Goal: Task Accomplishment & Management: Use online tool/utility

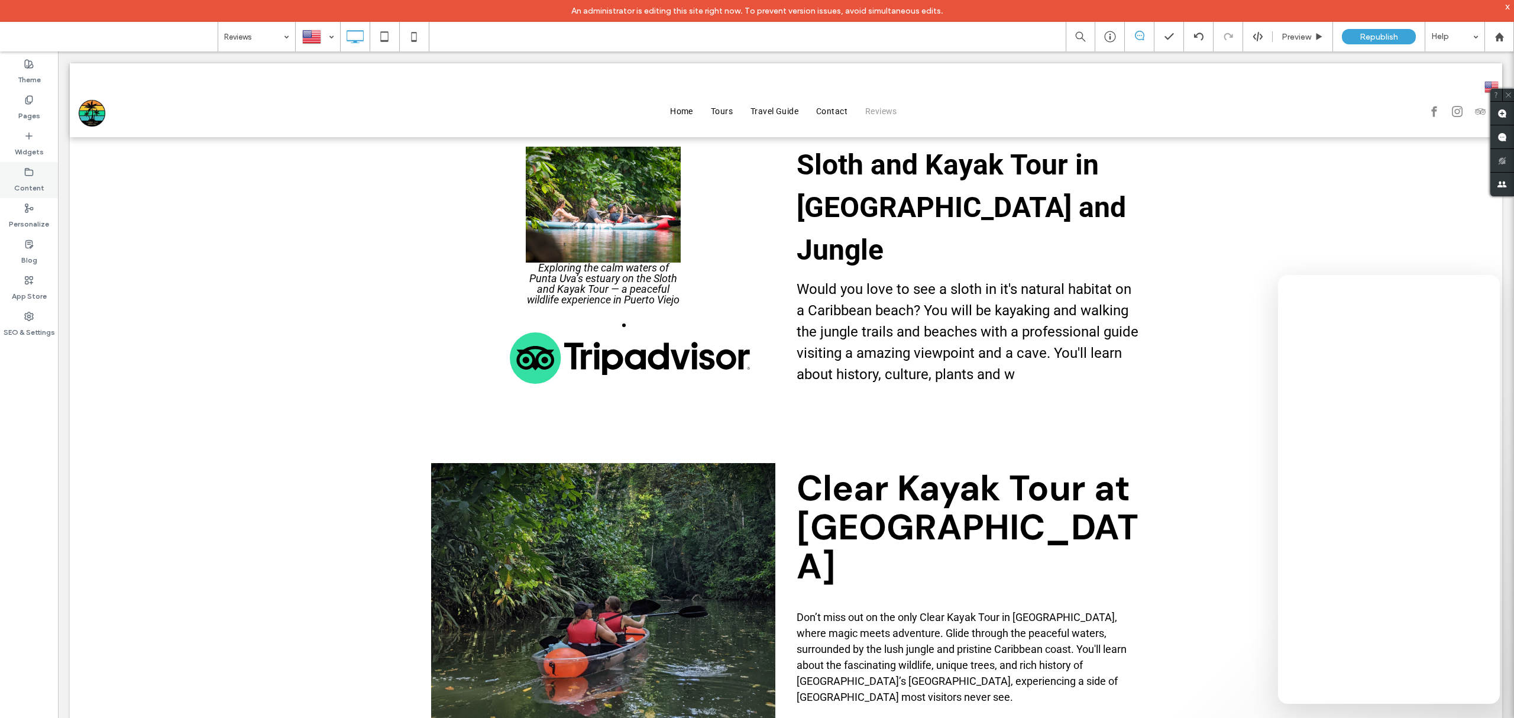
click at [30, 164] on div "Content" at bounding box center [29, 180] width 58 height 36
click at [34, 138] on div "Widgets" at bounding box center [29, 144] width 58 height 36
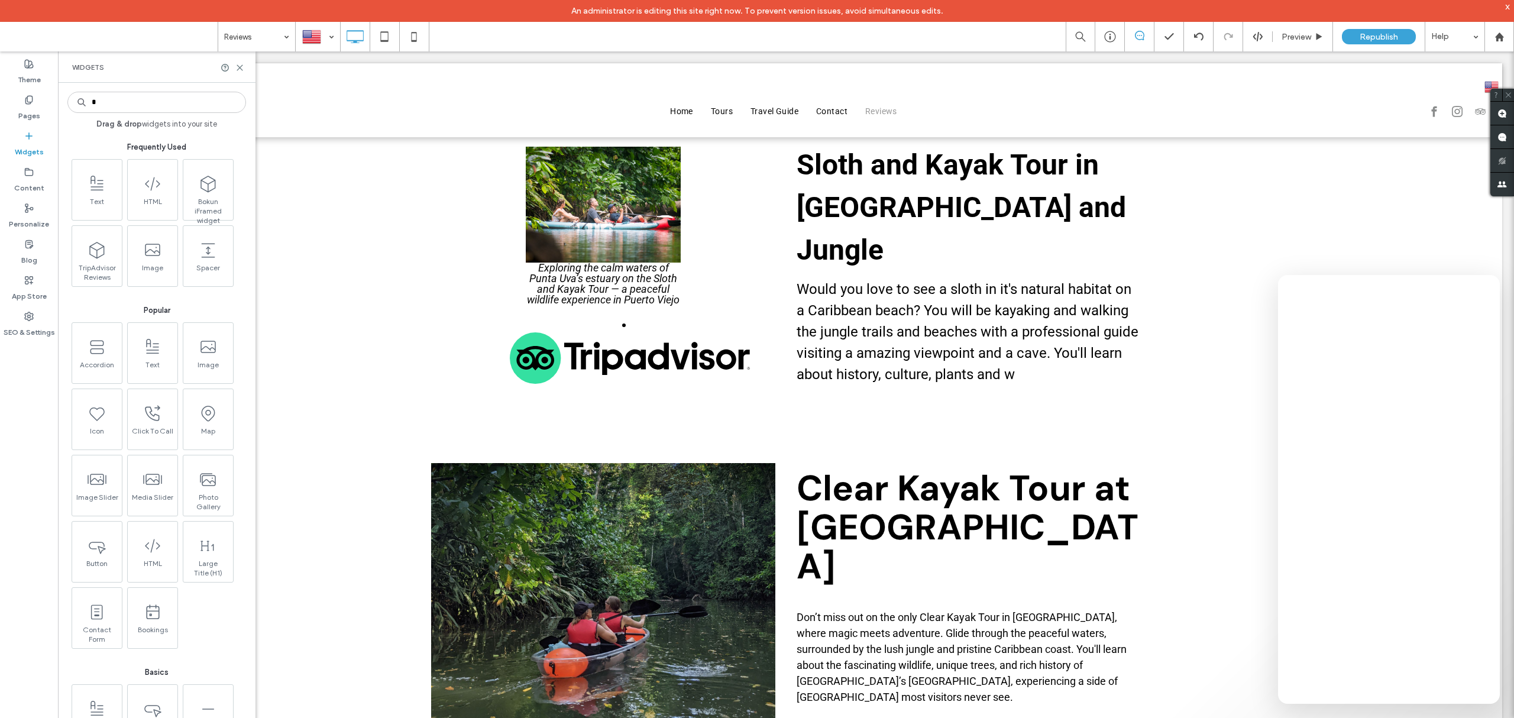
type input "*"
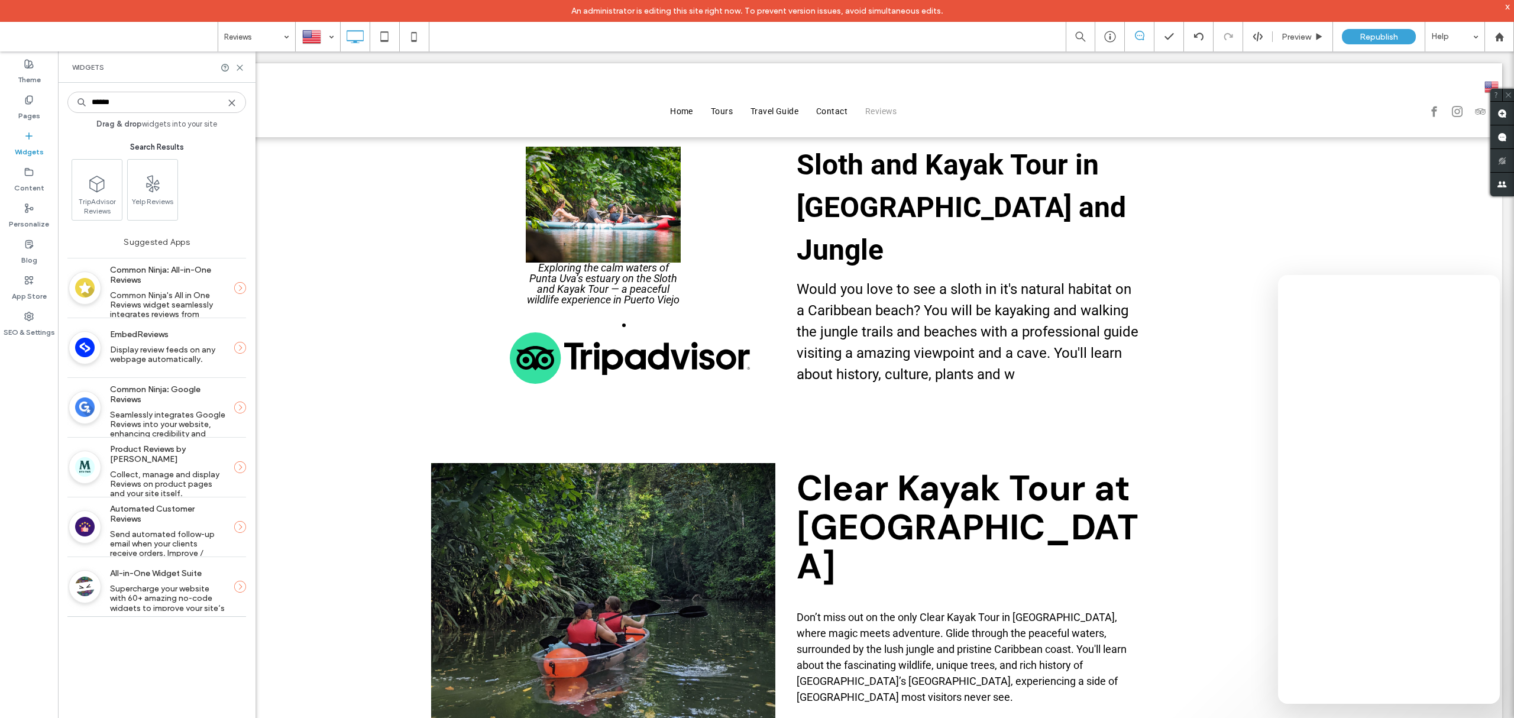
type input "******"
drag, startPoint x: 93, startPoint y: 346, endPoint x: 182, endPoint y: 351, distance: 88.8
click at [182, 351] on div "EmbedReviews Display review feeds on any webpage automatically." at bounding box center [156, 347] width 179 height 47
click at [182, 351] on span "Display review feeds on any webpage automatically." at bounding box center [163, 355] width 107 height 20
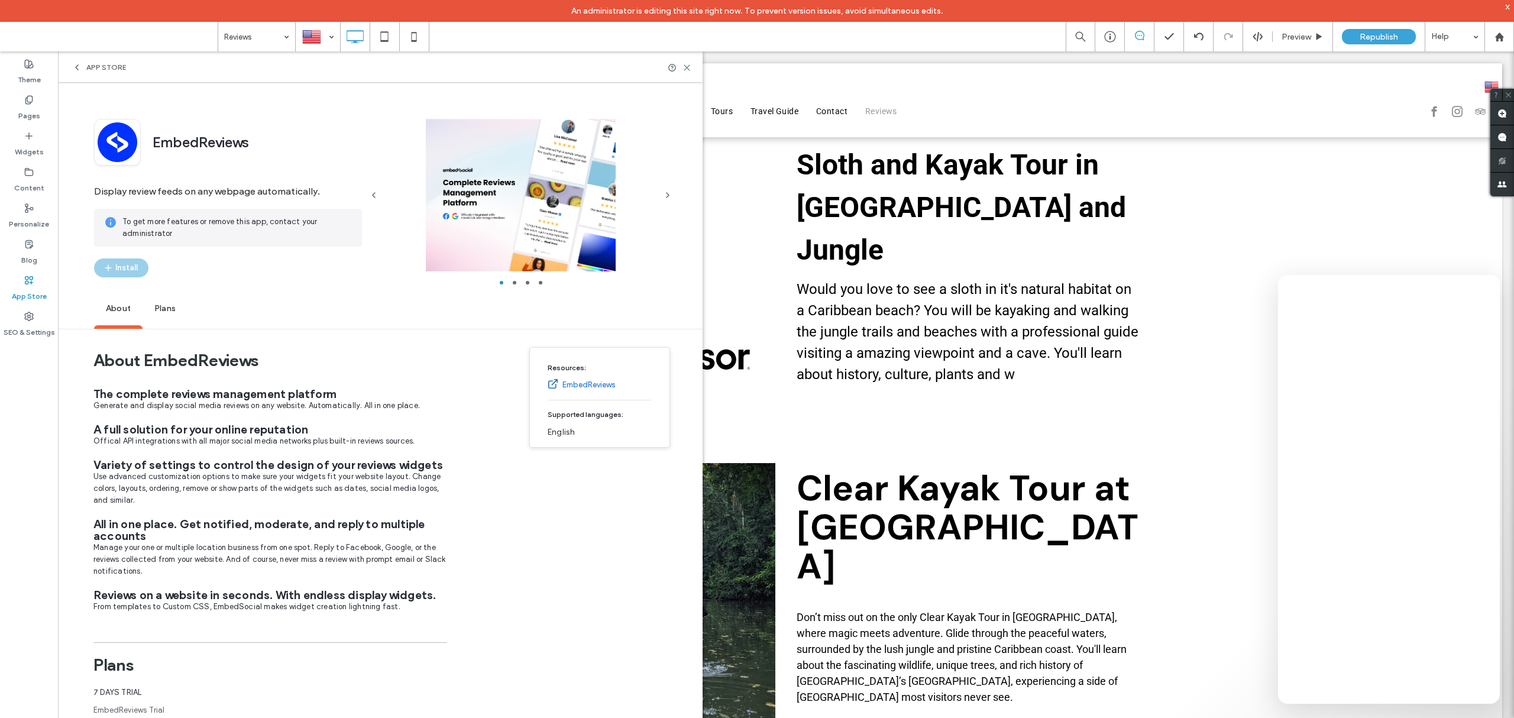
click at [169, 309] on span "Plans" at bounding box center [164, 309] width 45 height 33
click at [672, 194] on span "button" at bounding box center [667, 195] width 14 height 14
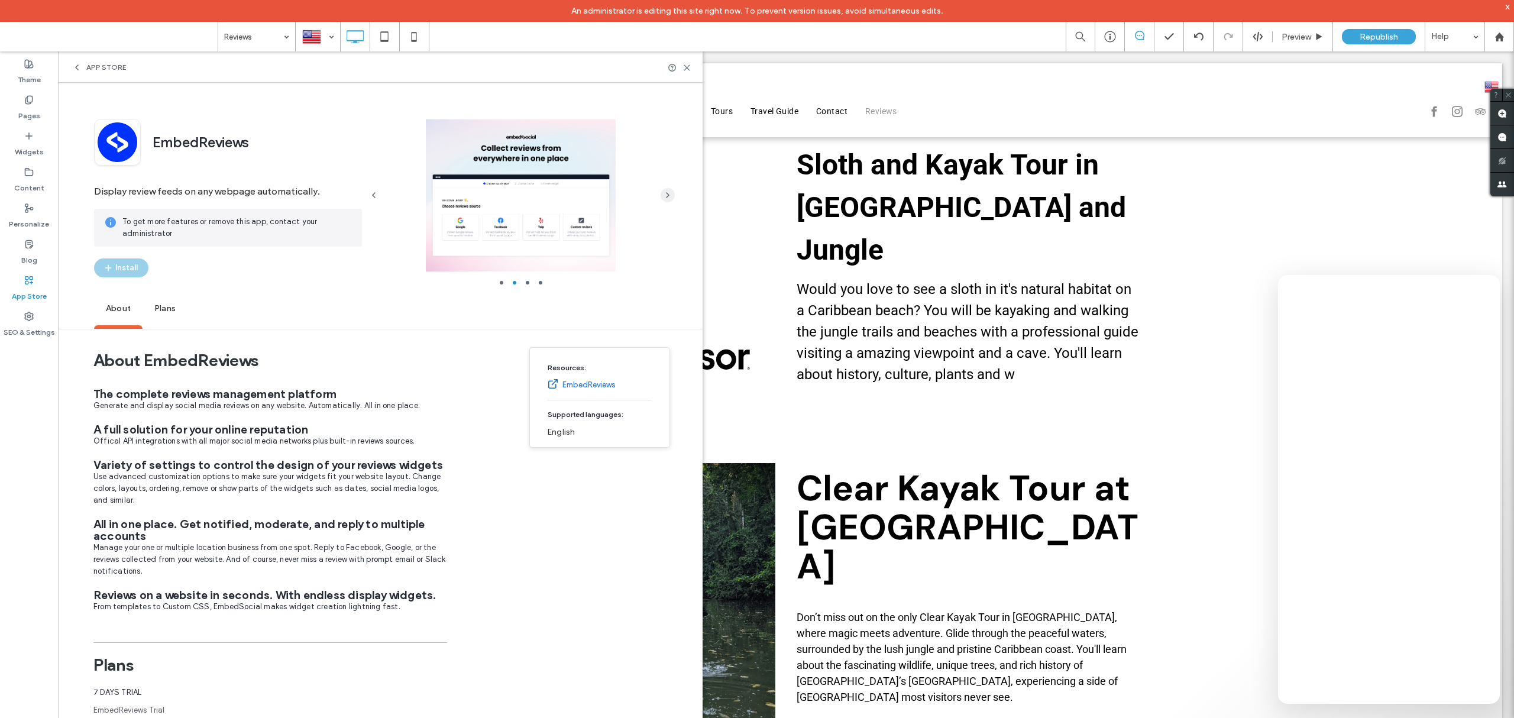
click at [672, 194] on span "button" at bounding box center [667, 195] width 14 height 14
click at [689, 66] on use at bounding box center [686, 67] width 5 height 5
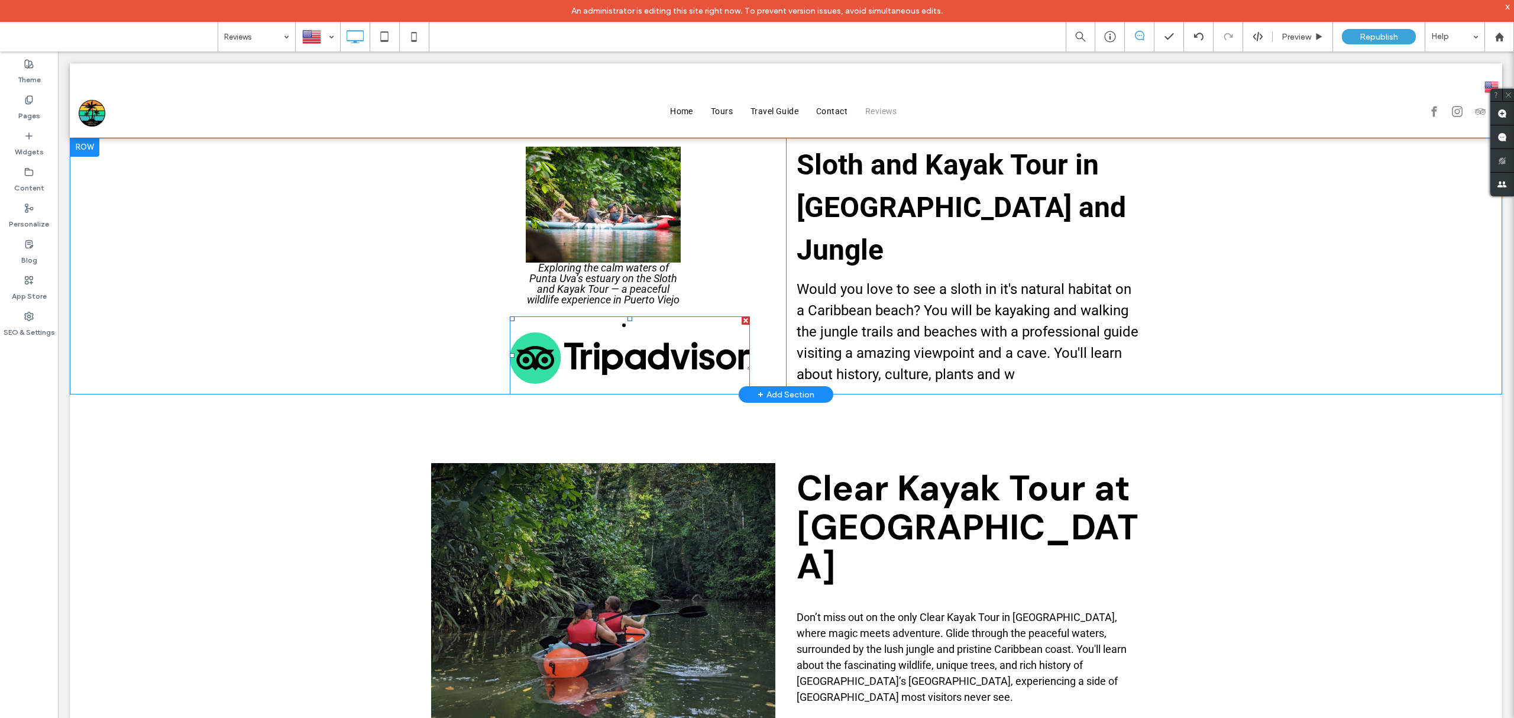
click at [546, 351] on span at bounding box center [630, 355] width 240 height 78
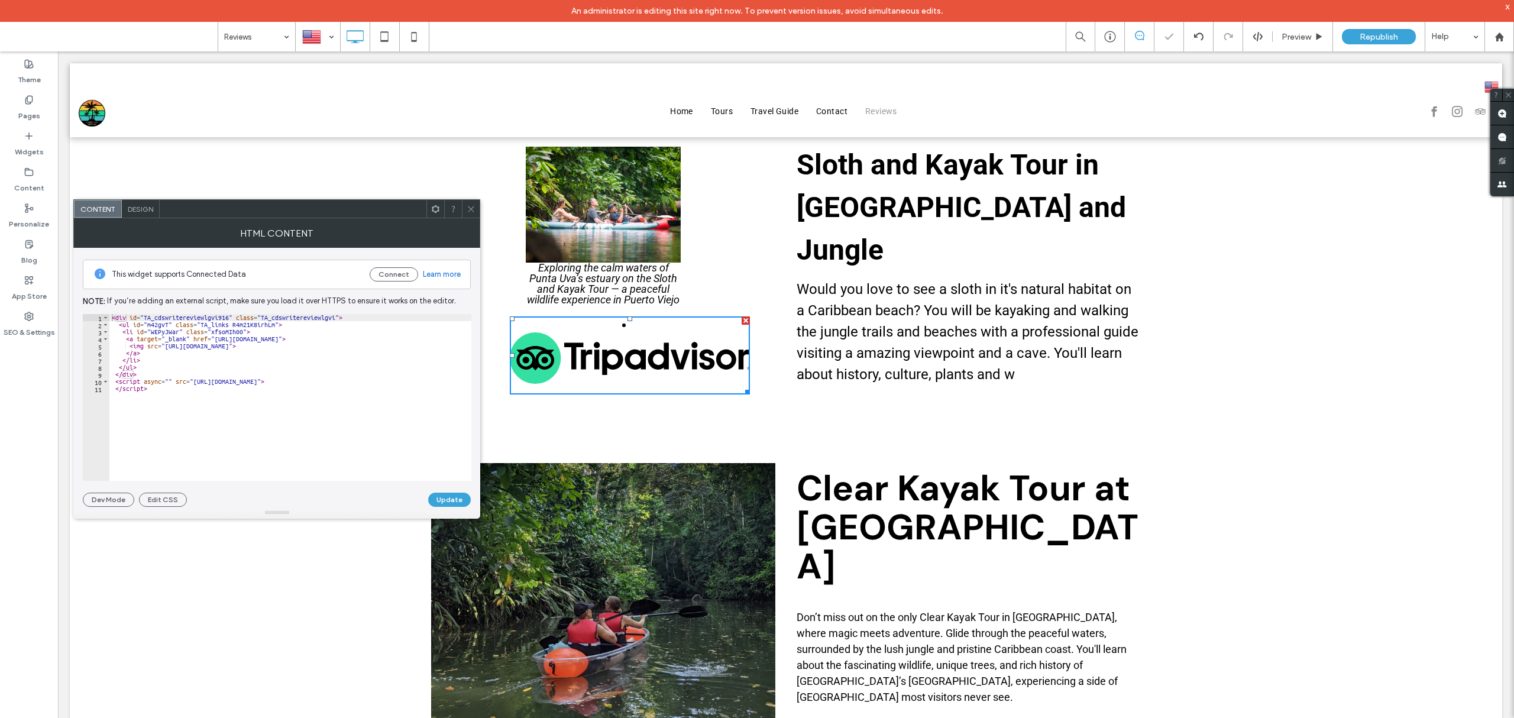
click at [434, 214] on span at bounding box center [435, 209] width 9 height 18
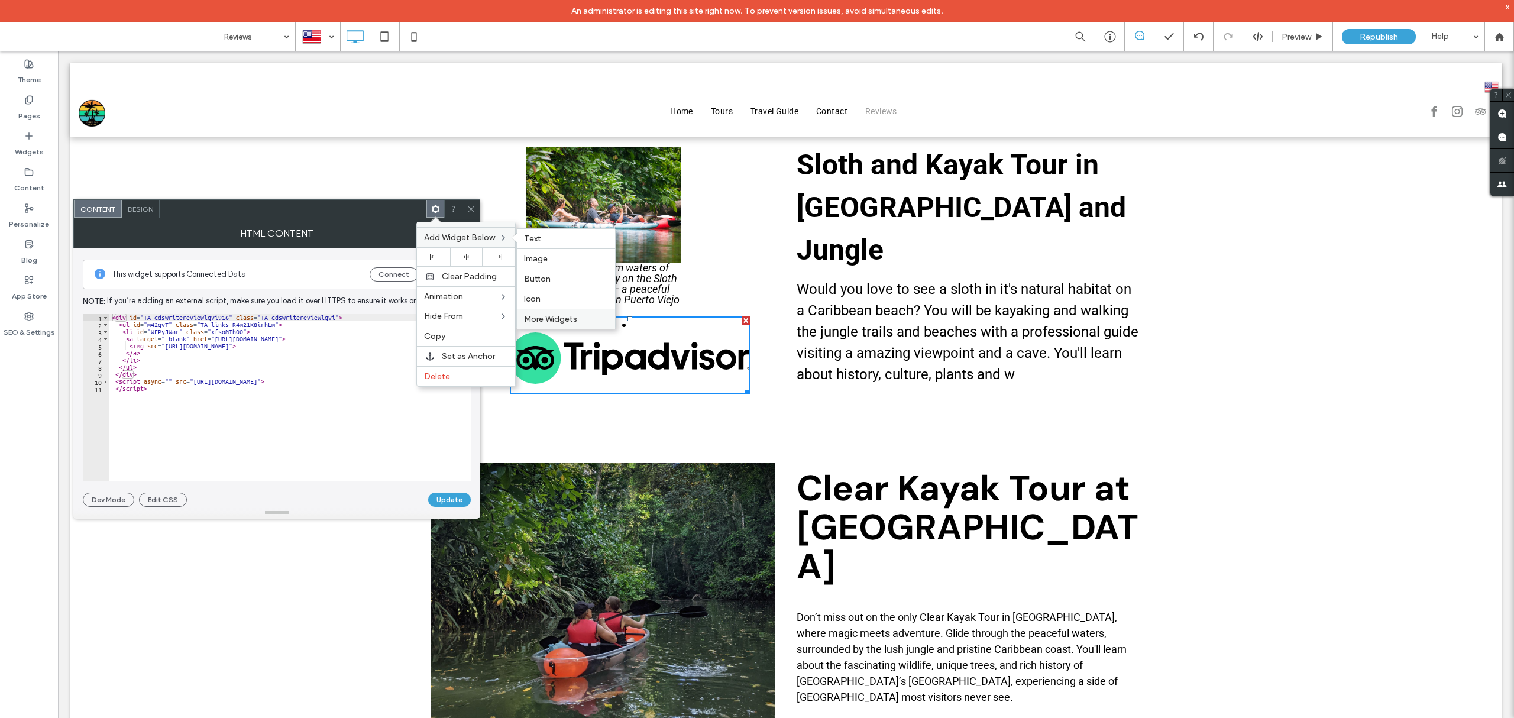
click at [550, 320] on span "More Widgets" at bounding box center [550, 319] width 53 height 10
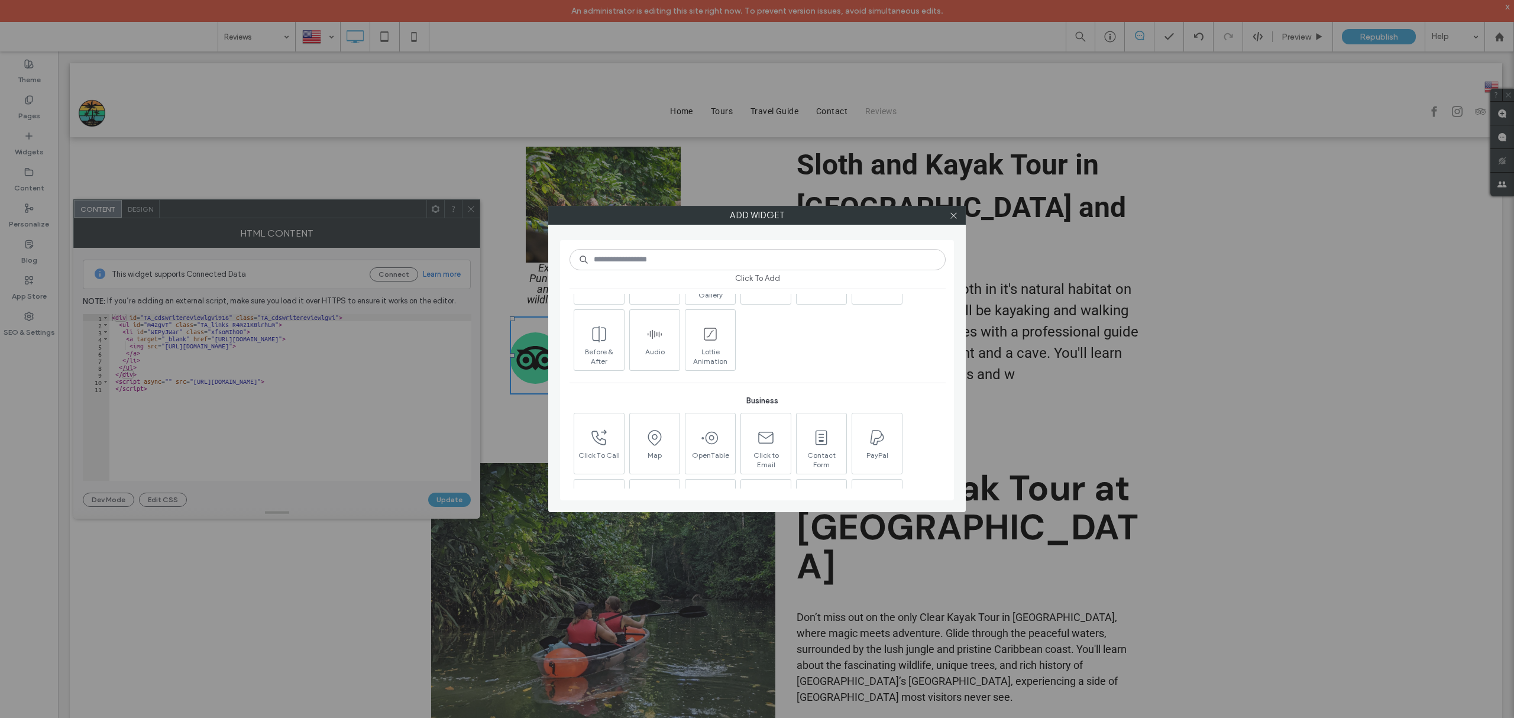
scroll to position [710, 0]
click at [773, 353] on icon at bounding box center [765, 346] width 19 height 19
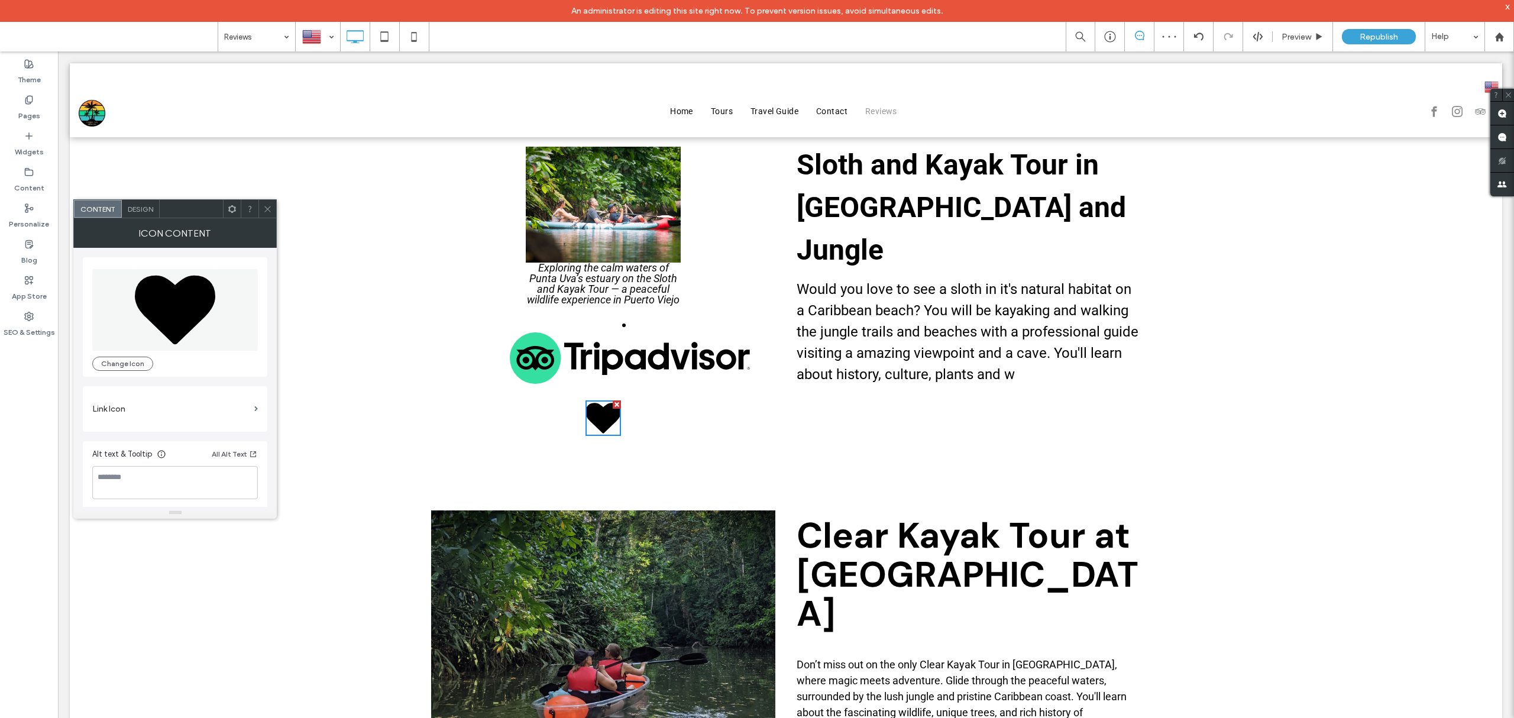
click at [237, 213] on div at bounding box center [232, 209] width 18 height 18
click at [121, 362] on button "Change Icon" at bounding box center [122, 364] width 61 height 14
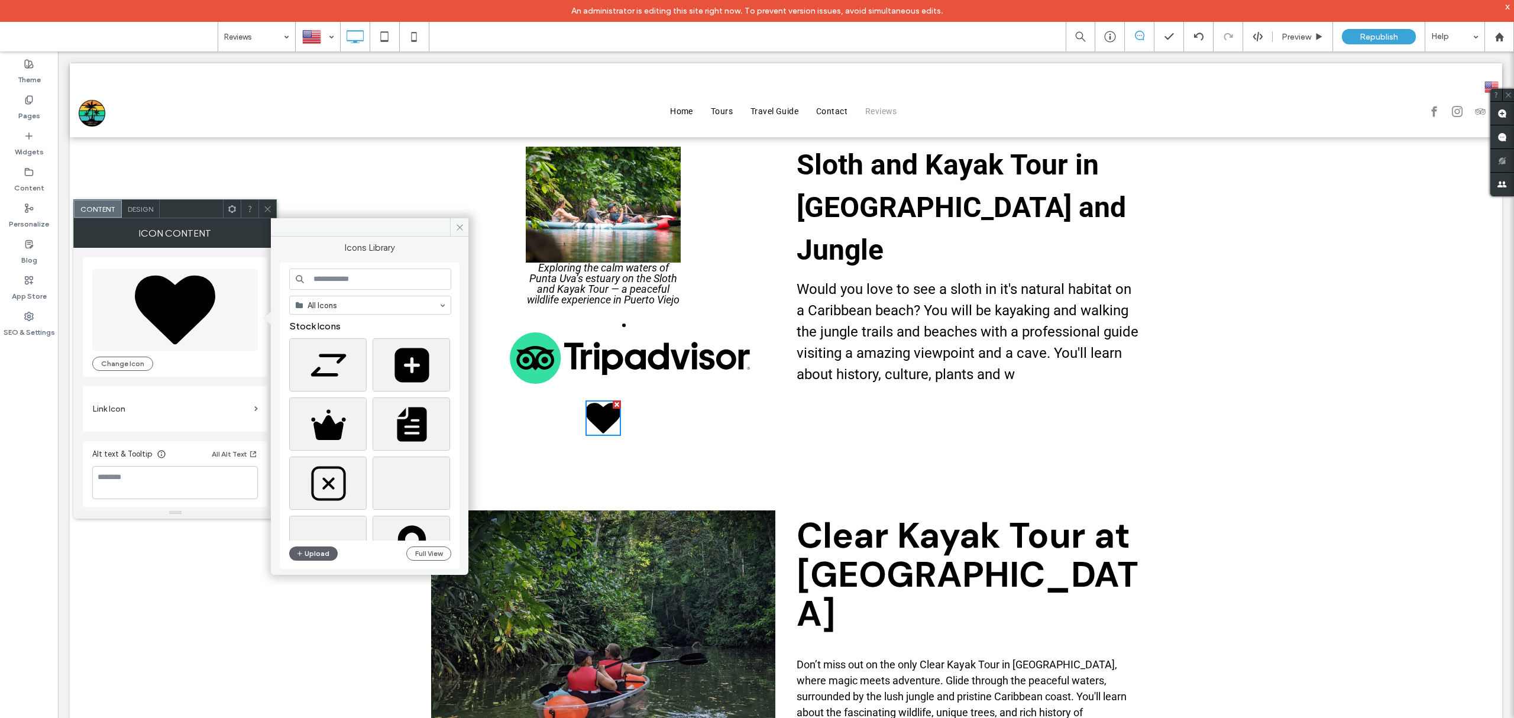
click at [397, 277] on input at bounding box center [370, 278] width 162 height 21
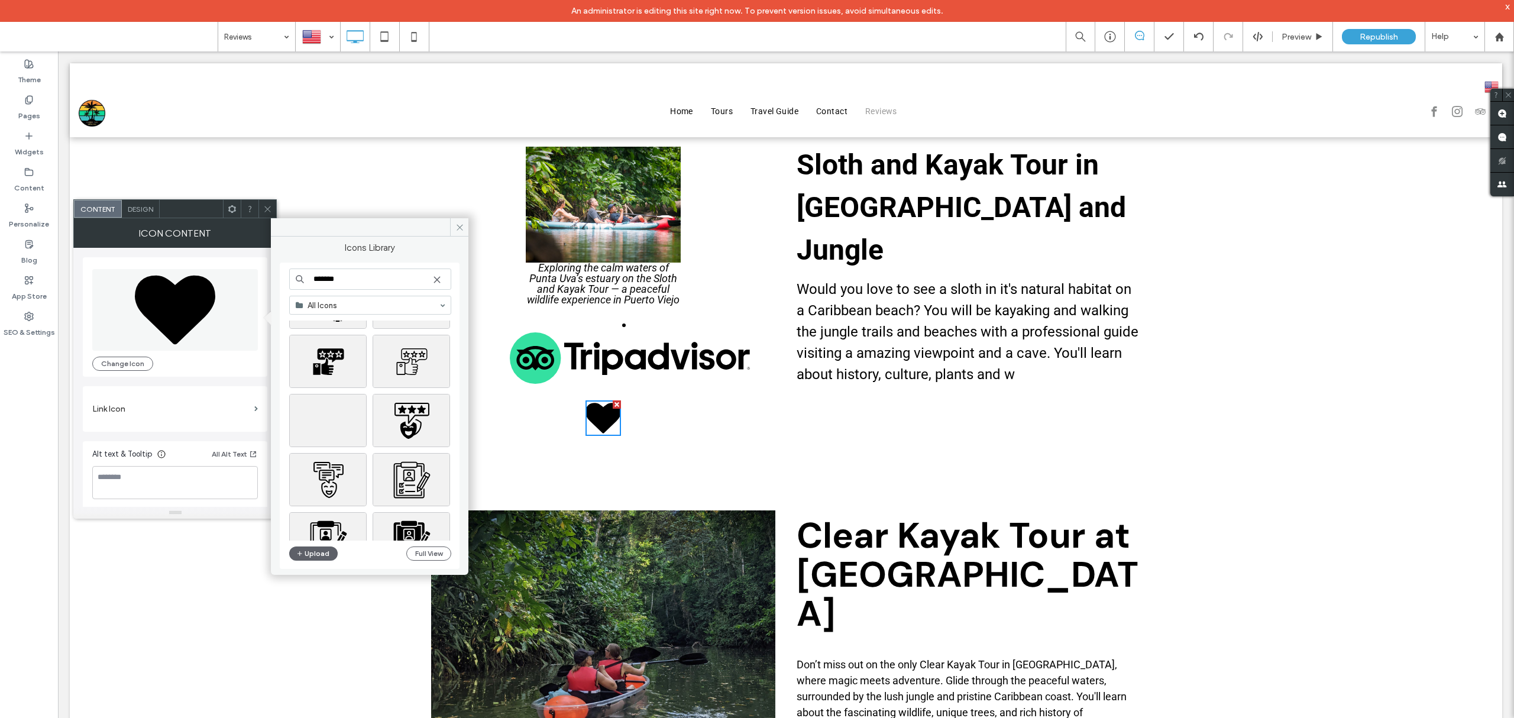
scroll to position [7437, 0]
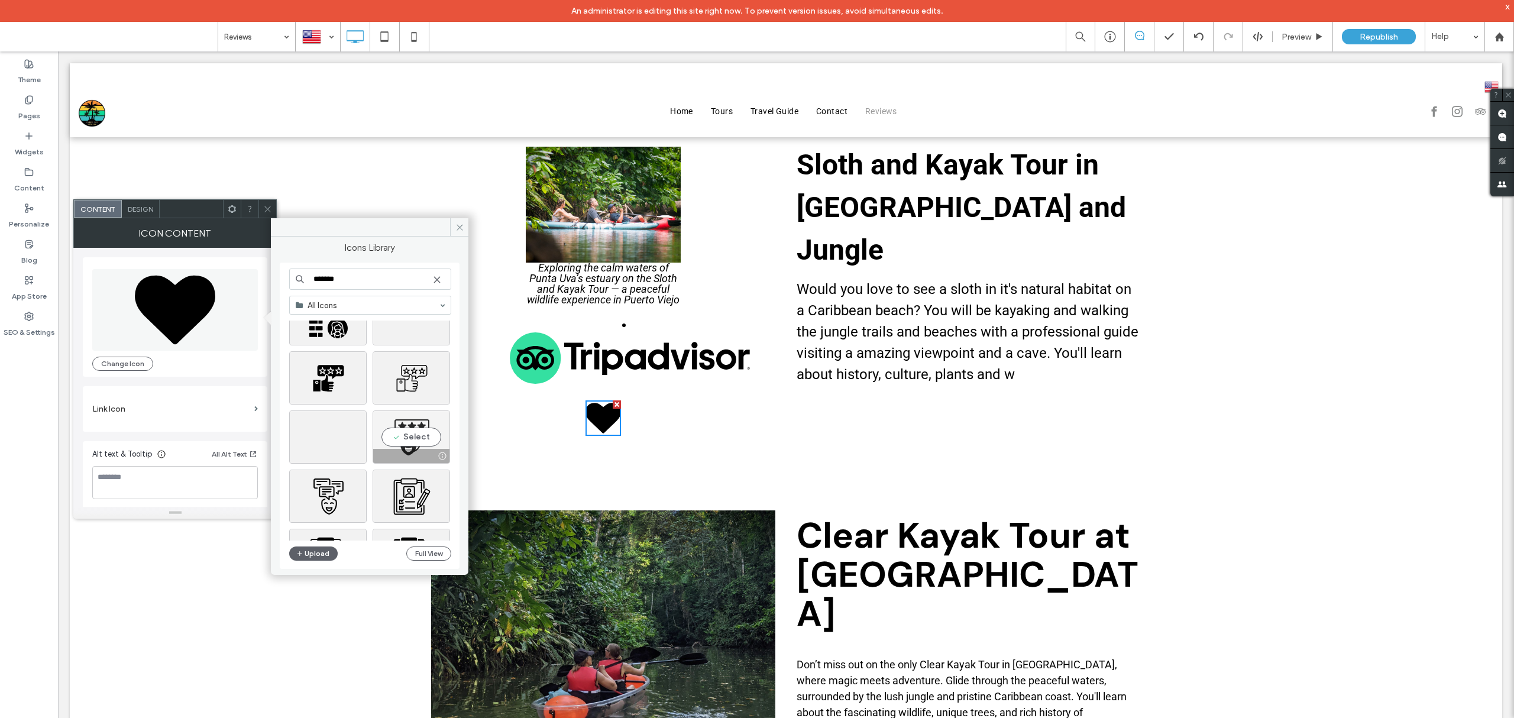
type input "*******"
click at [405, 445] on div "Select" at bounding box center [411, 436] width 77 height 53
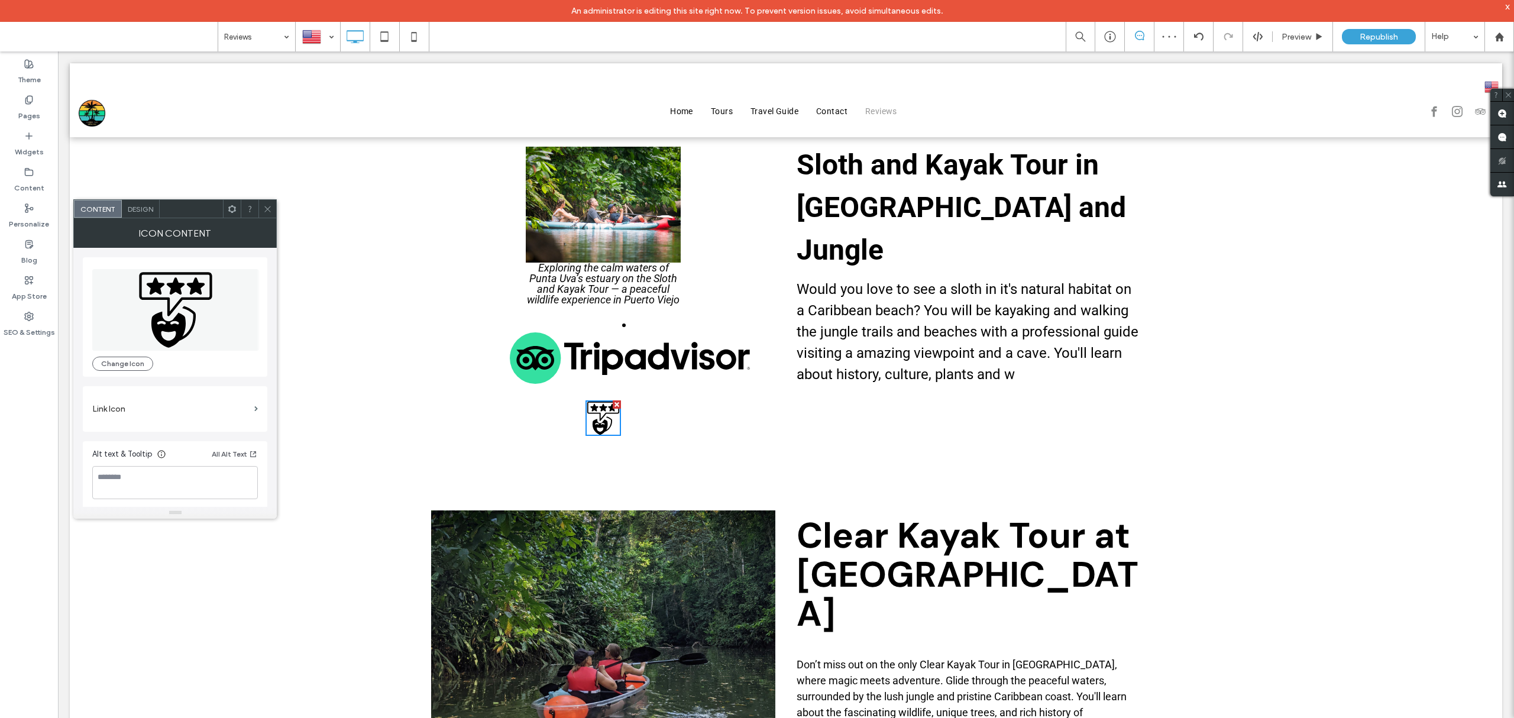
drag, startPoint x: 599, startPoint y: 423, endPoint x: 611, endPoint y: 429, distance: 13.5
click at [611, 429] on icon at bounding box center [602, 417] width 35 height 35
click at [268, 209] on icon at bounding box center [267, 209] width 9 height 9
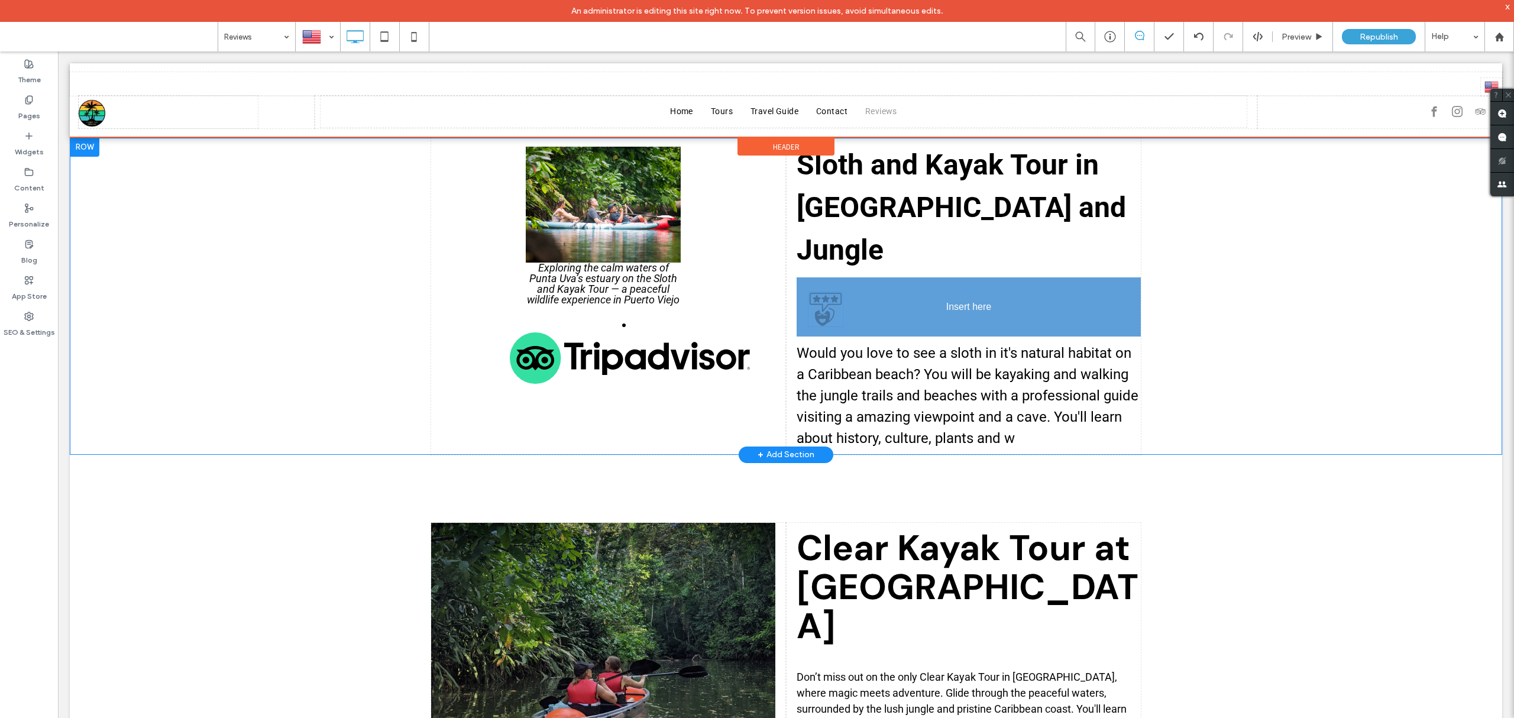
drag, startPoint x: 600, startPoint y: 419, endPoint x: 889, endPoint y: 310, distance: 309.5
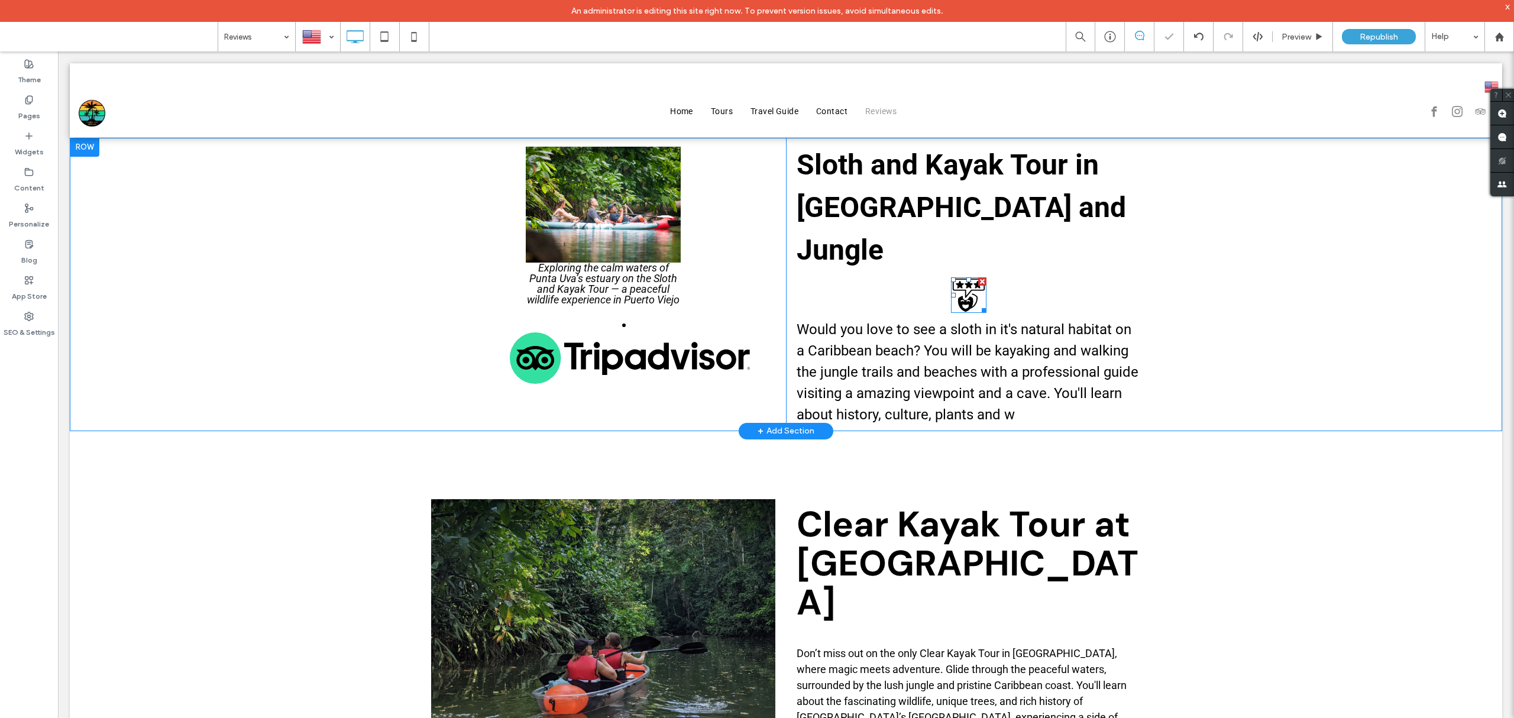
drag, startPoint x: 975, startPoint y: 277, endPoint x: 1029, endPoint y: 331, distance: 76.1
click at [978, 277] on div at bounding box center [982, 281] width 8 height 8
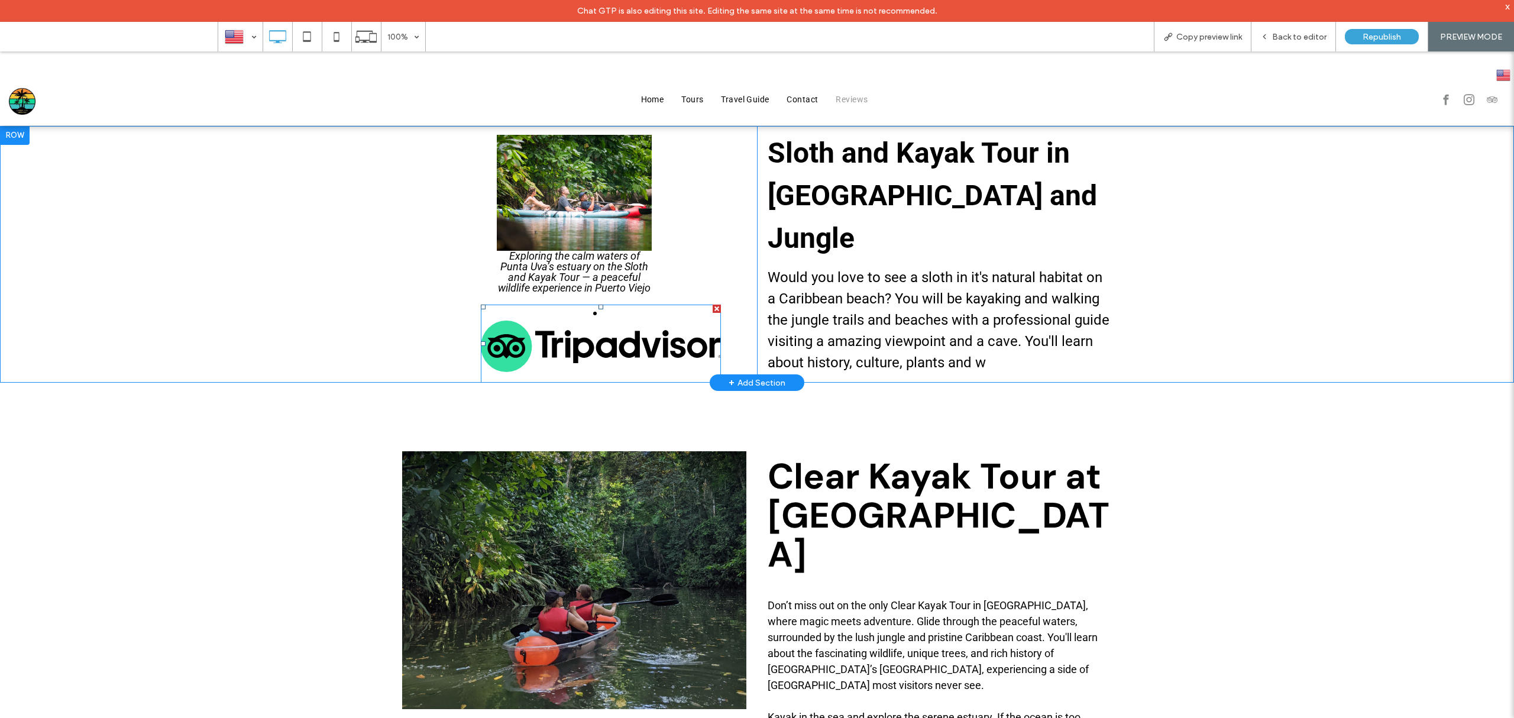
click at [585, 342] on span at bounding box center [601, 344] width 240 height 78
click at [582, 342] on span at bounding box center [601, 344] width 240 height 78
click at [575, 345] on span at bounding box center [601, 344] width 240 height 78
drag, startPoint x: 575, startPoint y: 345, endPoint x: 397, endPoint y: 235, distance: 208.7
click at [402, 235] on div "Click To Paste" at bounding box center [579, 254] width 355 height 257
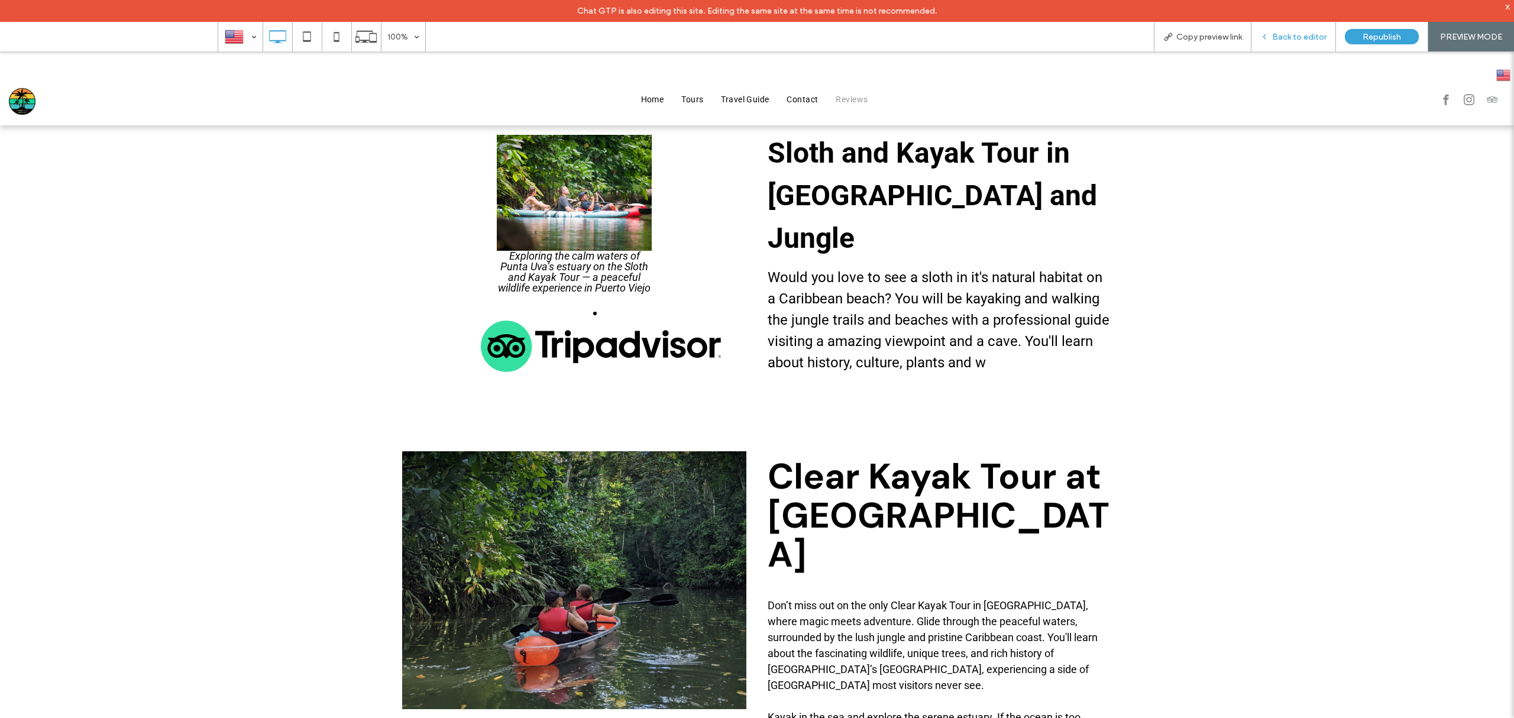
click at [1288, 41] on span "Back to editor" at bounding box center [1299, 37] width 54 height 10
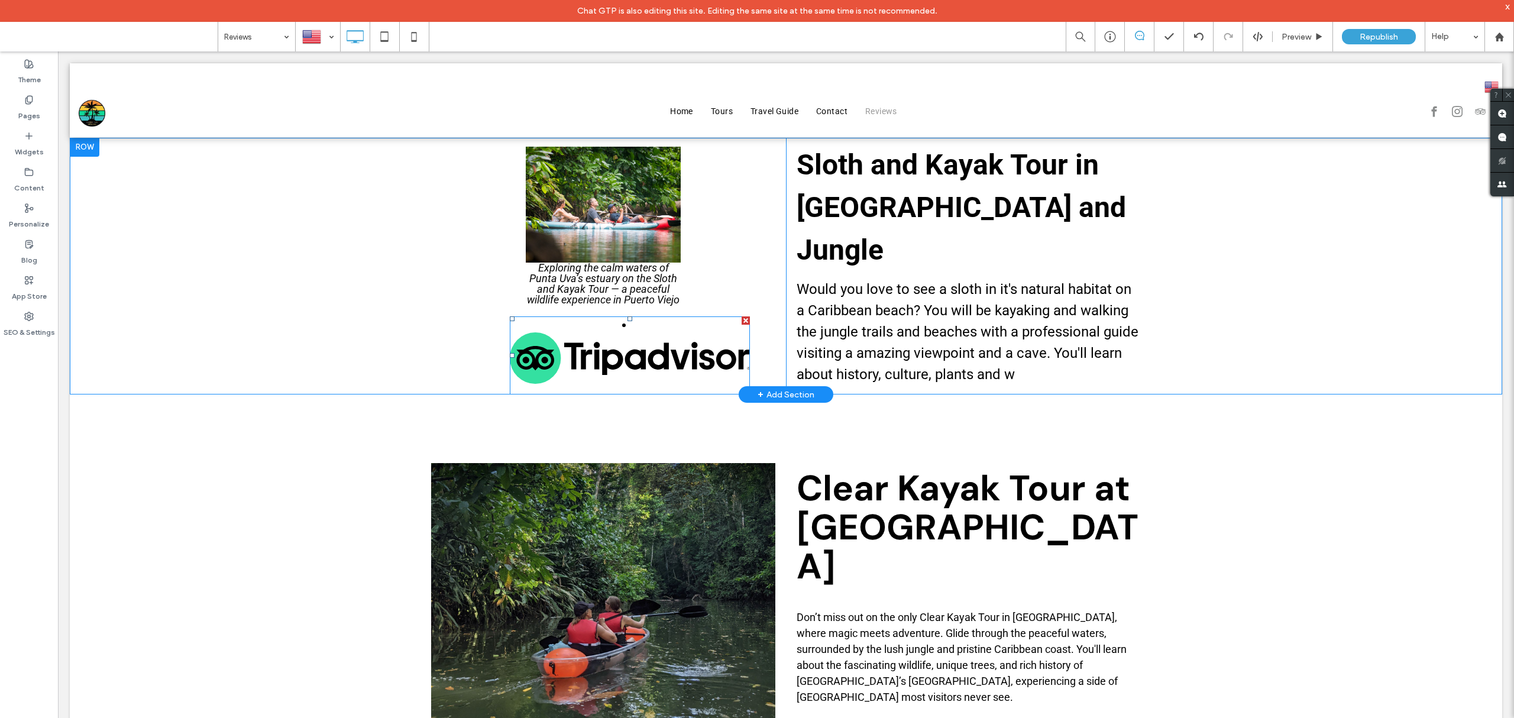
click at [595, 348] on span at bounding box center [630, 355] width 240 height 78
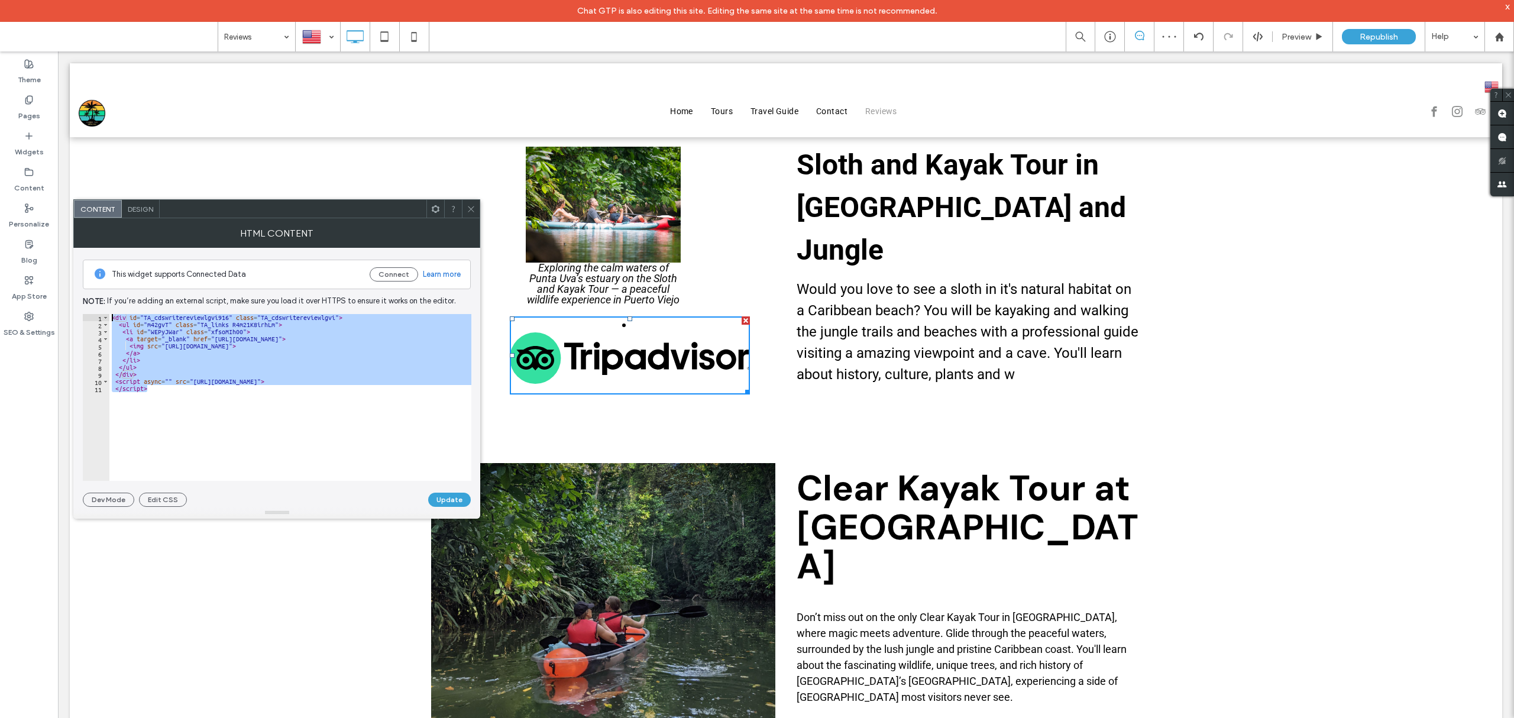
drag, startPoint x: 155, startPoint y: 391, endPoint x: 102, endPoint y: 311, distance: 96.1
click at [102, 311] on div "This widget supports Connected Data Connect Learn more Note: If you’re adding a…" at bounding box center [277, 377] width 388 height 259
paste textarea "Cursor at row 1"
type textarea "**********"
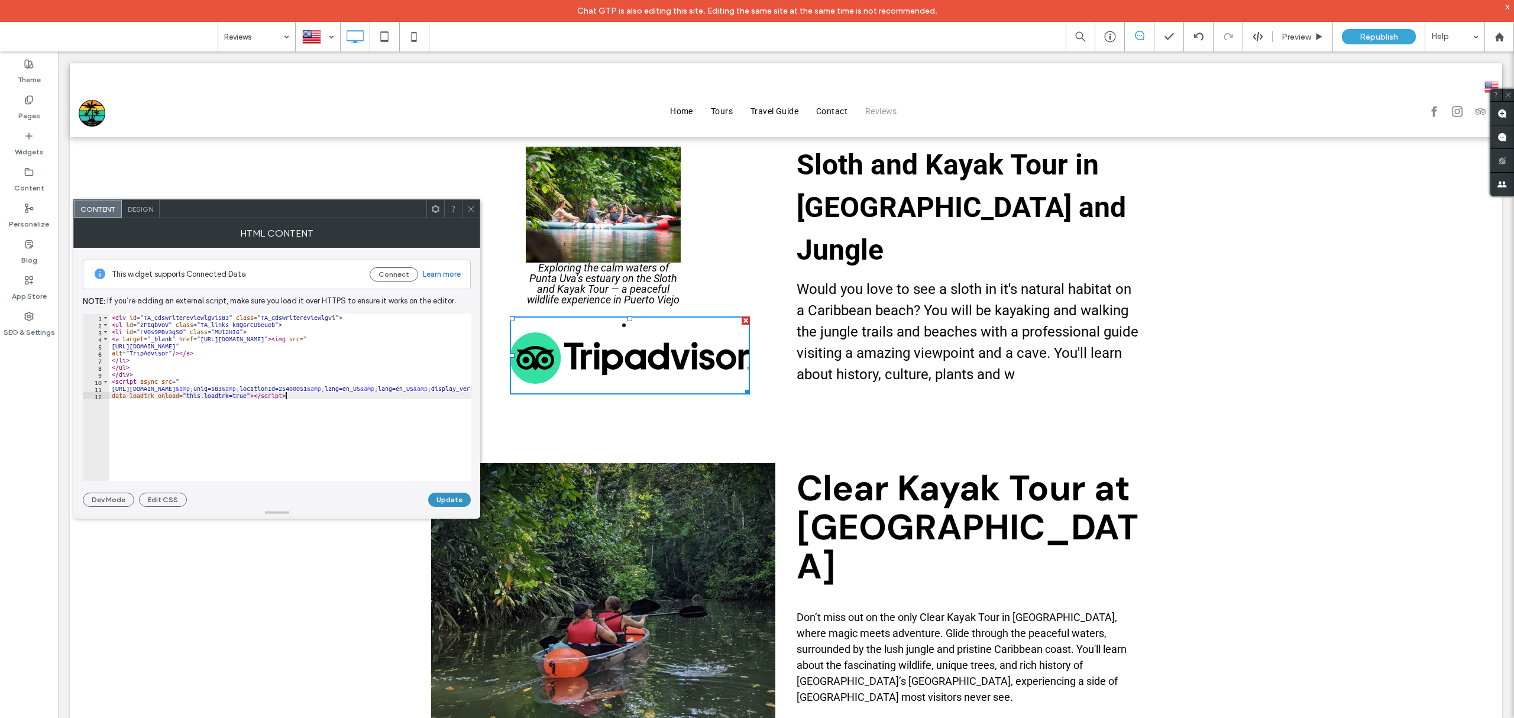
click at [436, 495] on button "Update" at bounding box center [449, 500] width 43 height 14
click at [472, 210] on use at bounding box center [471, 209] width 6 height 6
